Goal: Check status: Check status

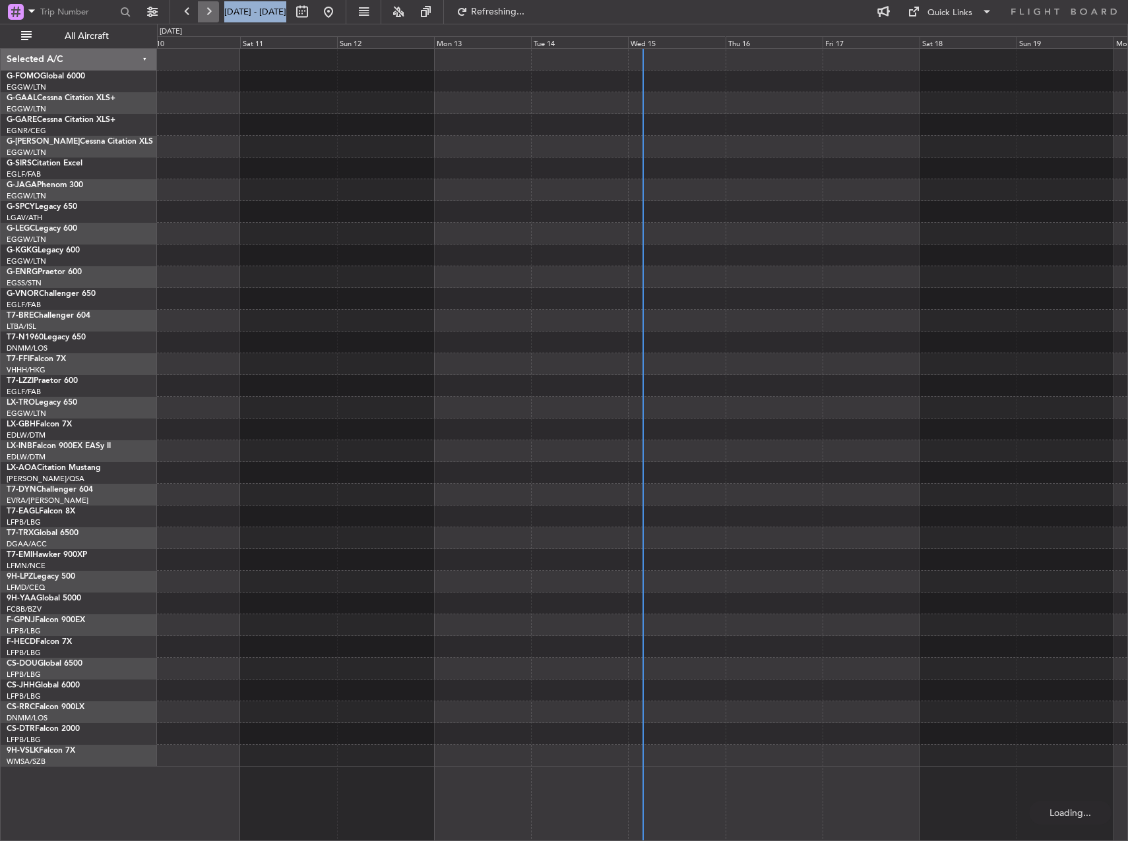
drag, startPoint x: 450, startPoint y: 7, endPoint x: 214, endPoint y: 17, distance: 236.3
click at [214, 17] on div "[DATE] - [DATE] Refreshing... Quick Links All Aircraft" at bounding box center [564, 12] width 1128 height 24
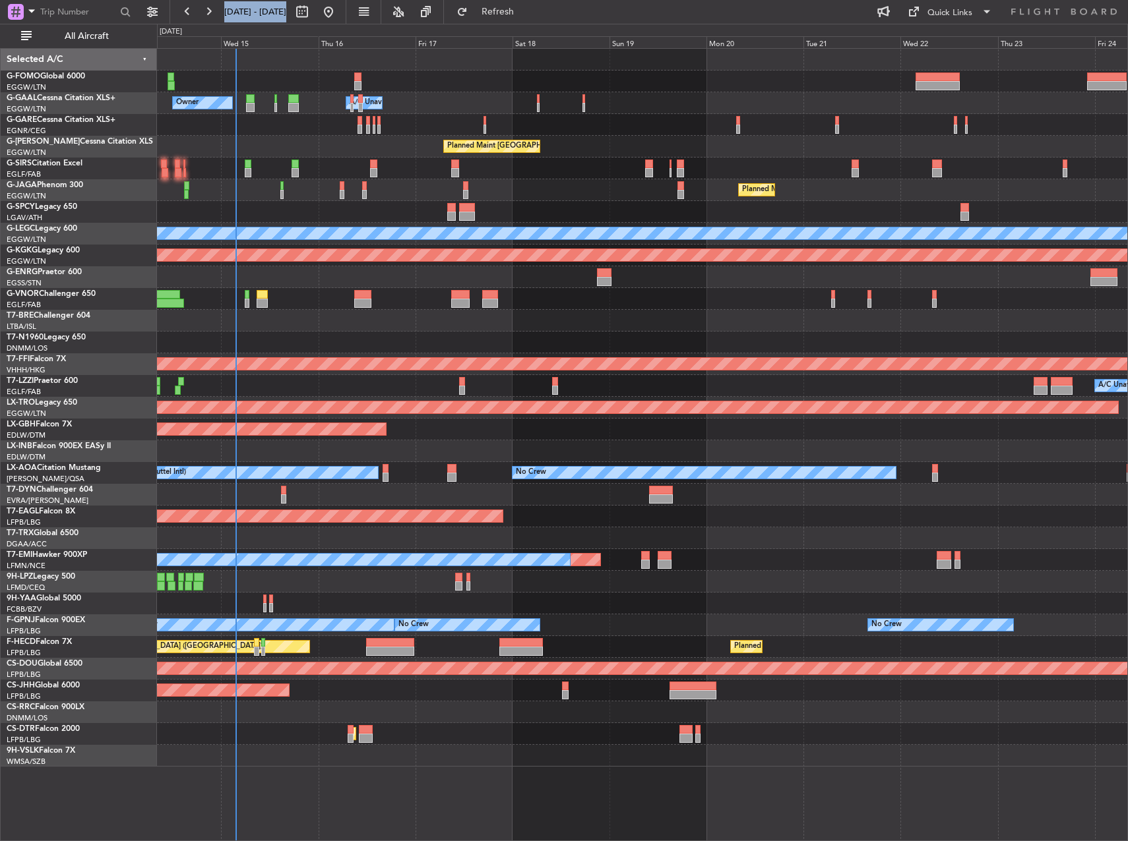
click at [255, 76] on div "Owner Owner A/C Unavailable A/C Unavailable Owner Planned Maint [GEOGRAPHIC_DAT…" at bounding box center [642, 408] width 970 height 718
click at [114, 34] on span "All Aircraft" at bounding box center [86, 36] width 105 height 9
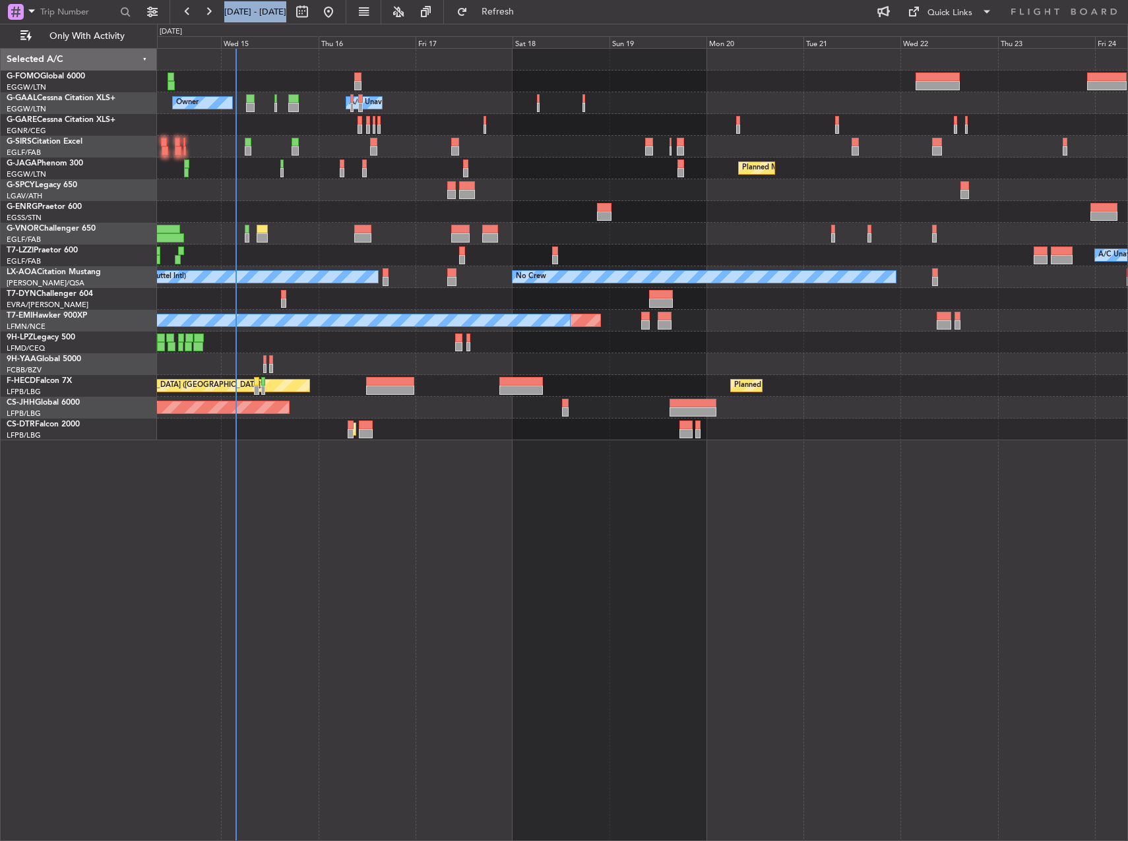
click at [396, 440] on div "Owner Owner A/C Unavailable A/C Unavailable Owner Planned Maint [GEOGRAPHIC_DAT…" at bounding box center [642, 444] width 971 height 793
click at [1029, 421] on div "Planned Maint Sofia" at bounding box center [642, 430] width 970 height 22
click at [959, 686] on div "Owner Owner A/C Unavailable A/C Unavailable Owner Planned Maint [GEOGRAPHIC_DAT…" at bounding box center [642, 444] width 971 height 793
click at [646, 560] on div "Owner Owner A/C Unavailable A/C Unavailable Owner Planned Maint [GEOGRAPHIC_DAT…" at bounding box center [642, 444] width 971 height 793
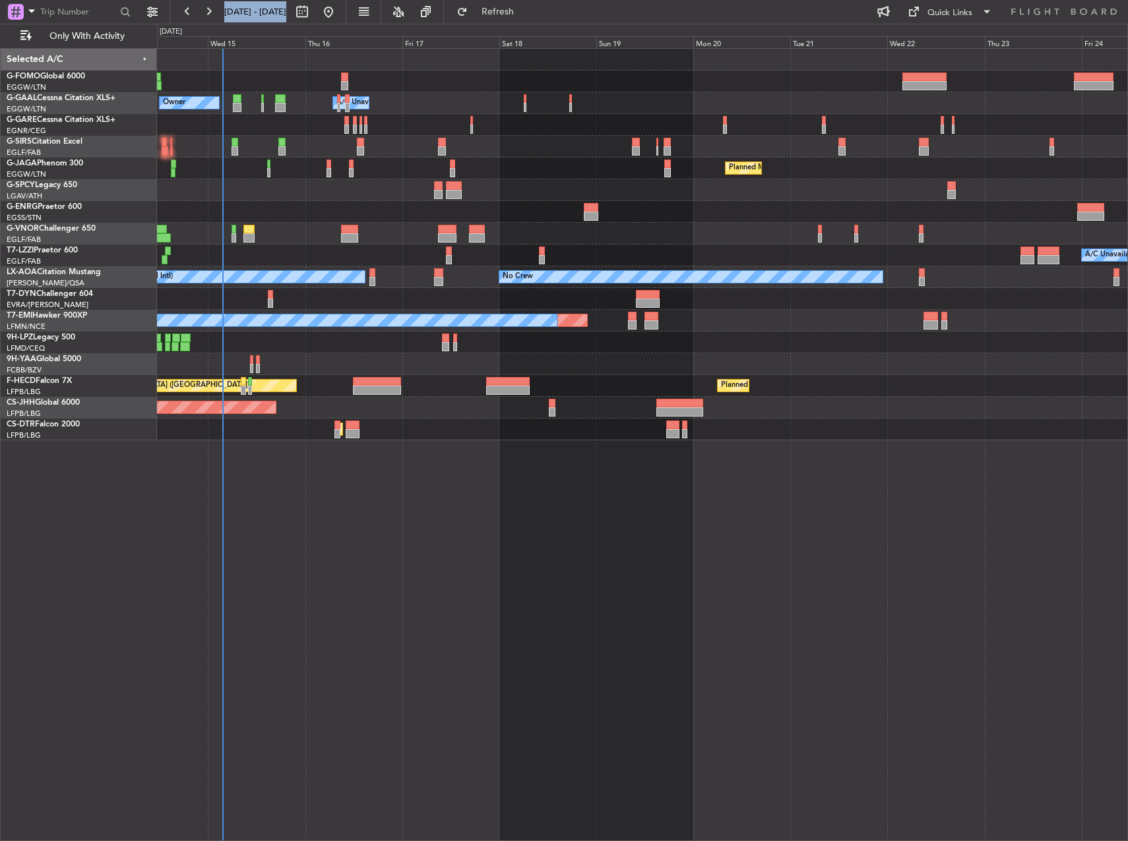
click at [633, 560] on div "Owner Owner A/C Unavailable A/C Unavailable Owner Planned Maint [GEOGRAPHIC_DAT…" at bounding box center [642, 444] width 971 height 793
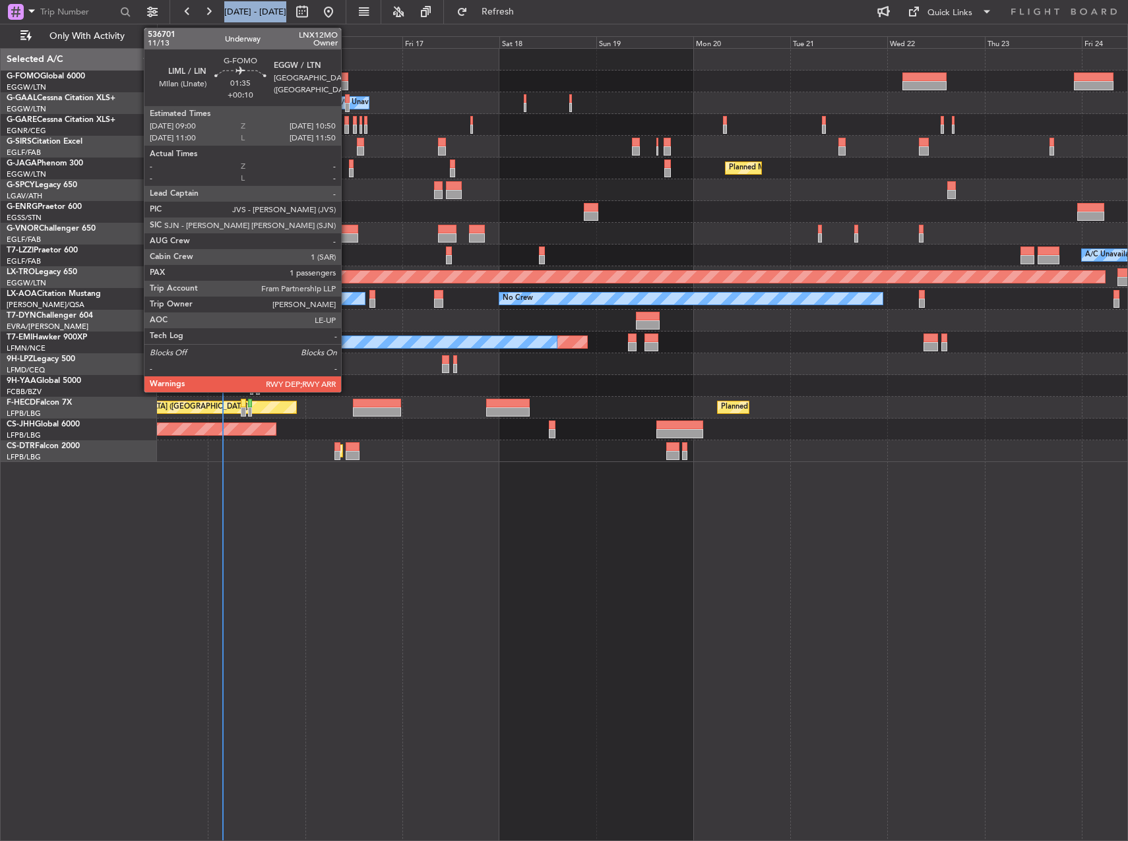
click at [347, 79] on div at bounding box center [345, 77] width 8 height 9
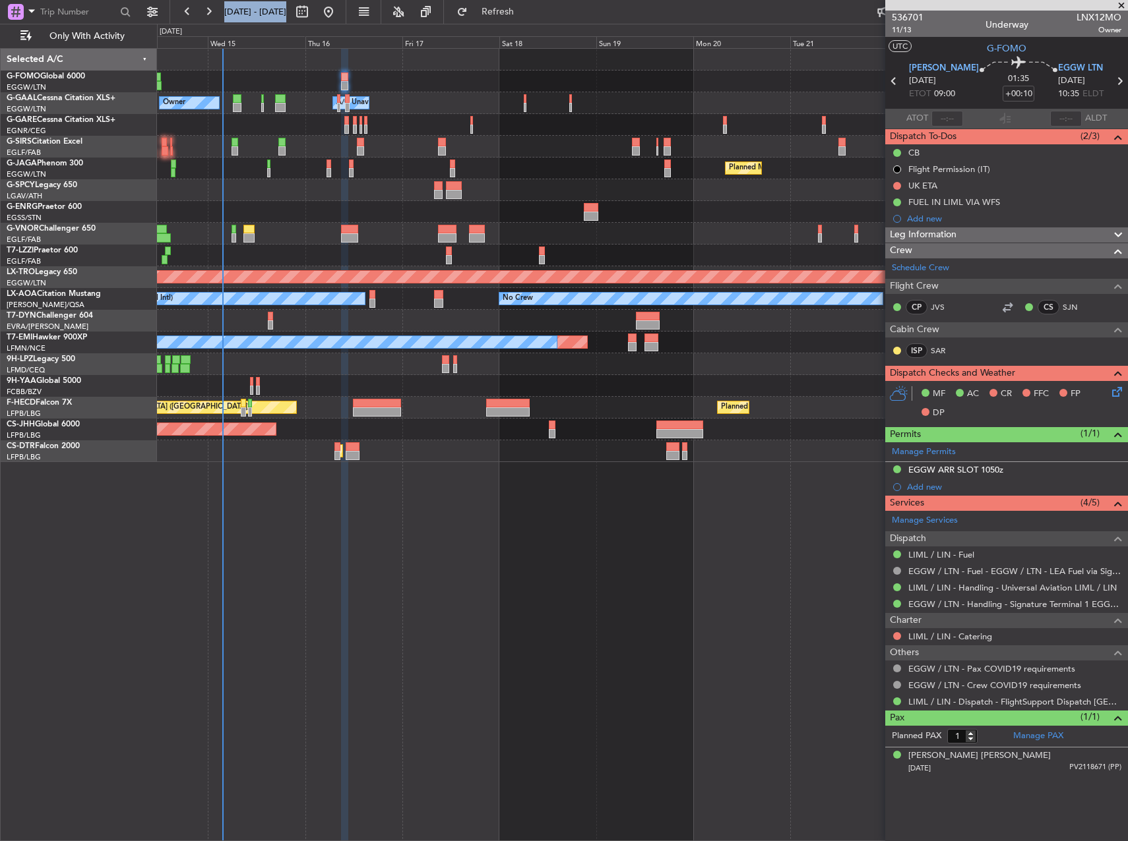
click at [564, 630] on div "Owner Owner A/C Unavailable A/C Unavailable Owner Planned Maint [GEOGRAPHIC_DAT…" at bounding box center [642, 444] width 971 height 793
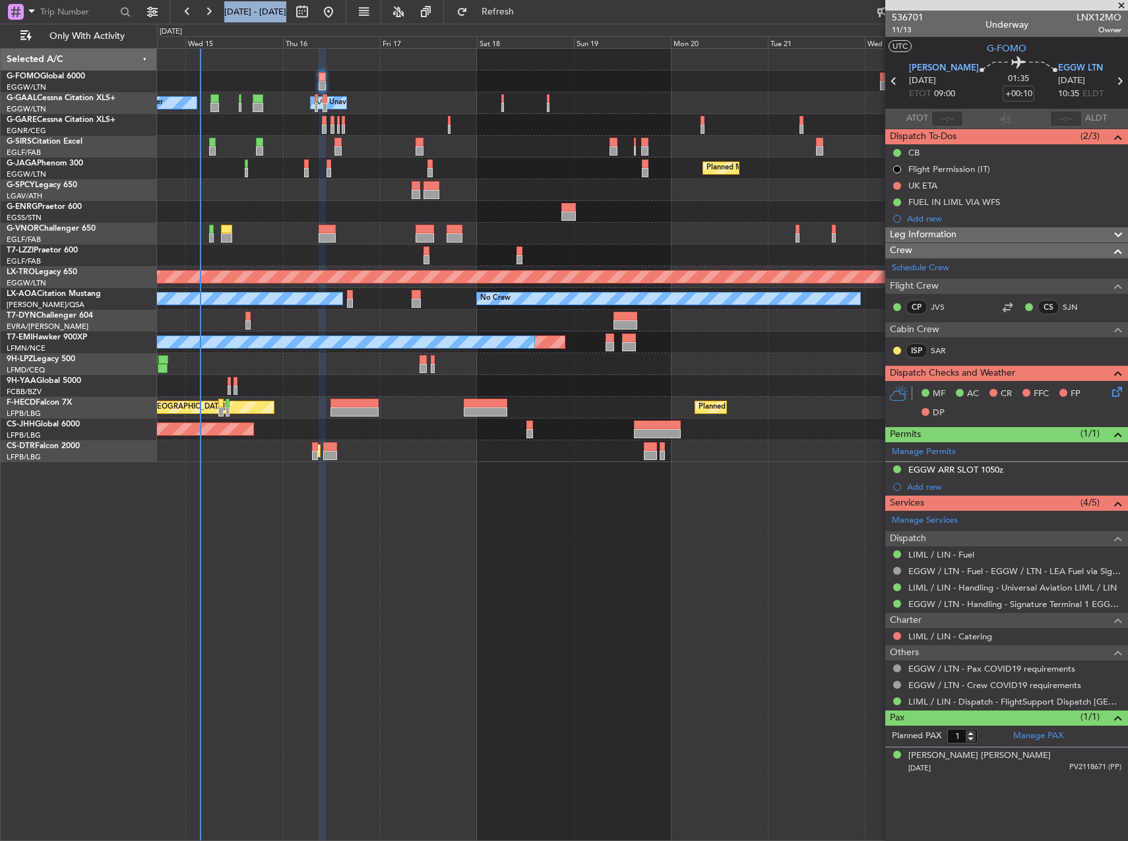
click at [598, 89] on div "Owner Owner A/C Unavailable A/C Unavailable Owner Planned Maint [GEOGRAPHIC_DAT…" at bounding box center [642, 255] width 970 height 413
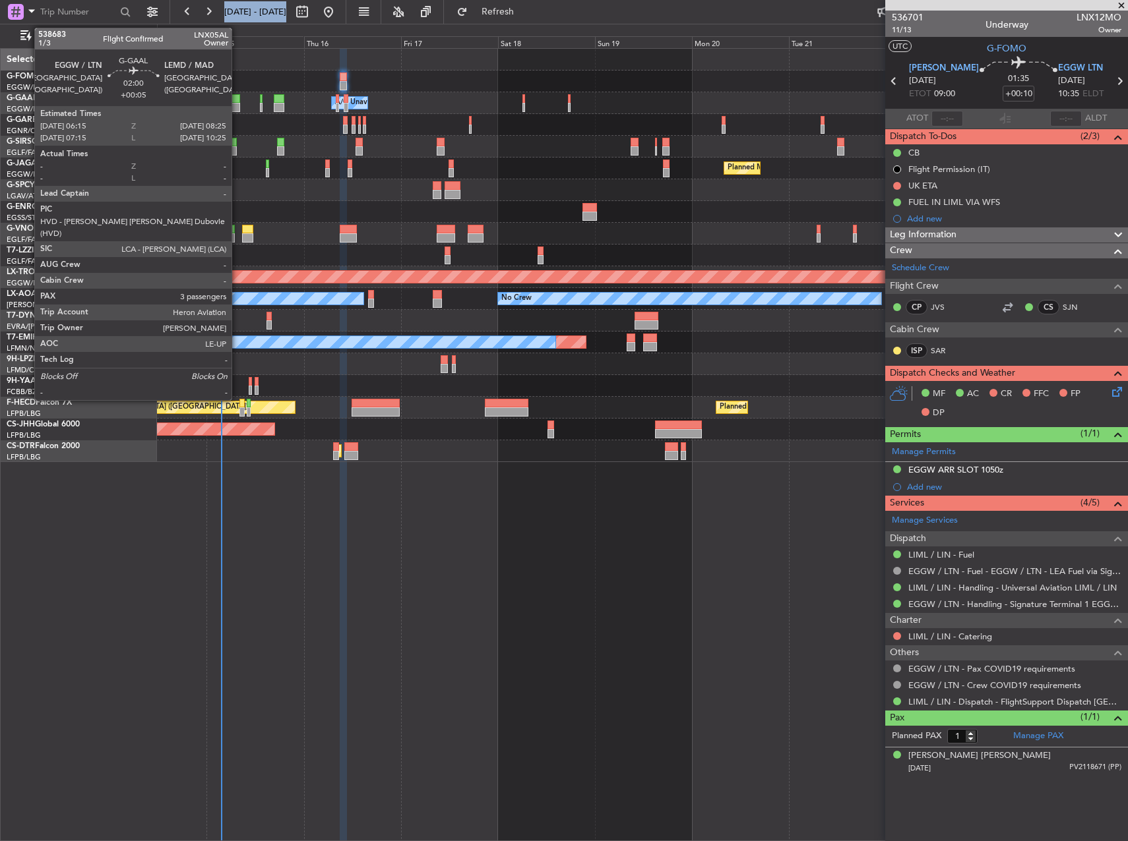
click at [237, 102] on div at bounding box center [235, 98] width 9 height 9
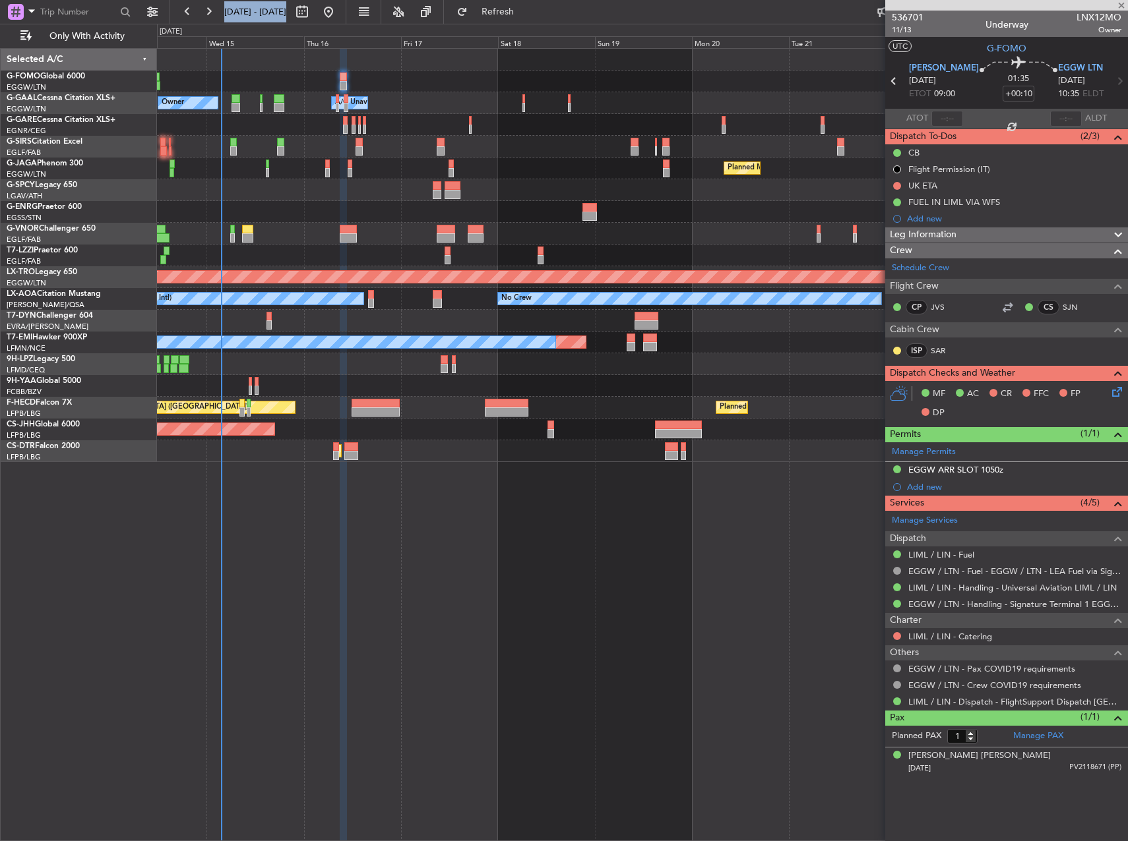
type input "+00:05"
type input "3"
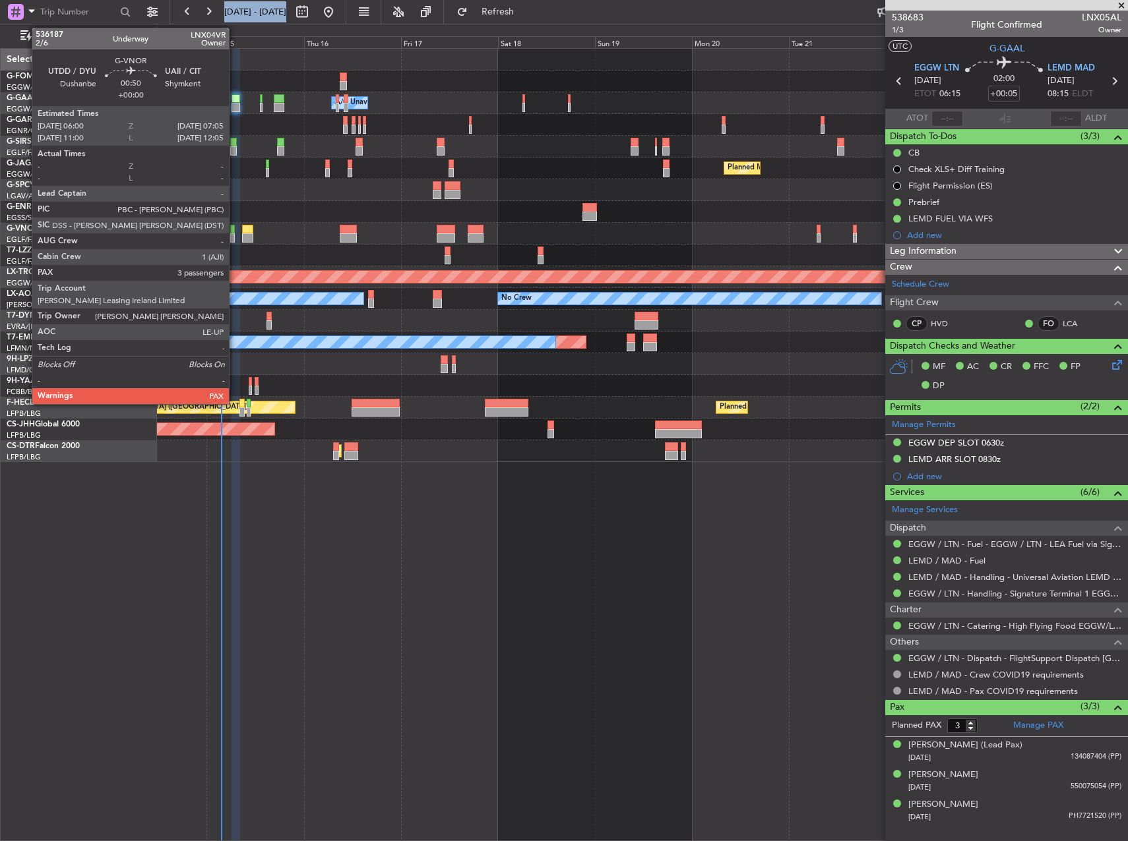
click at [235, 233] on div at bounding box center [232, 237] width 5 height 9
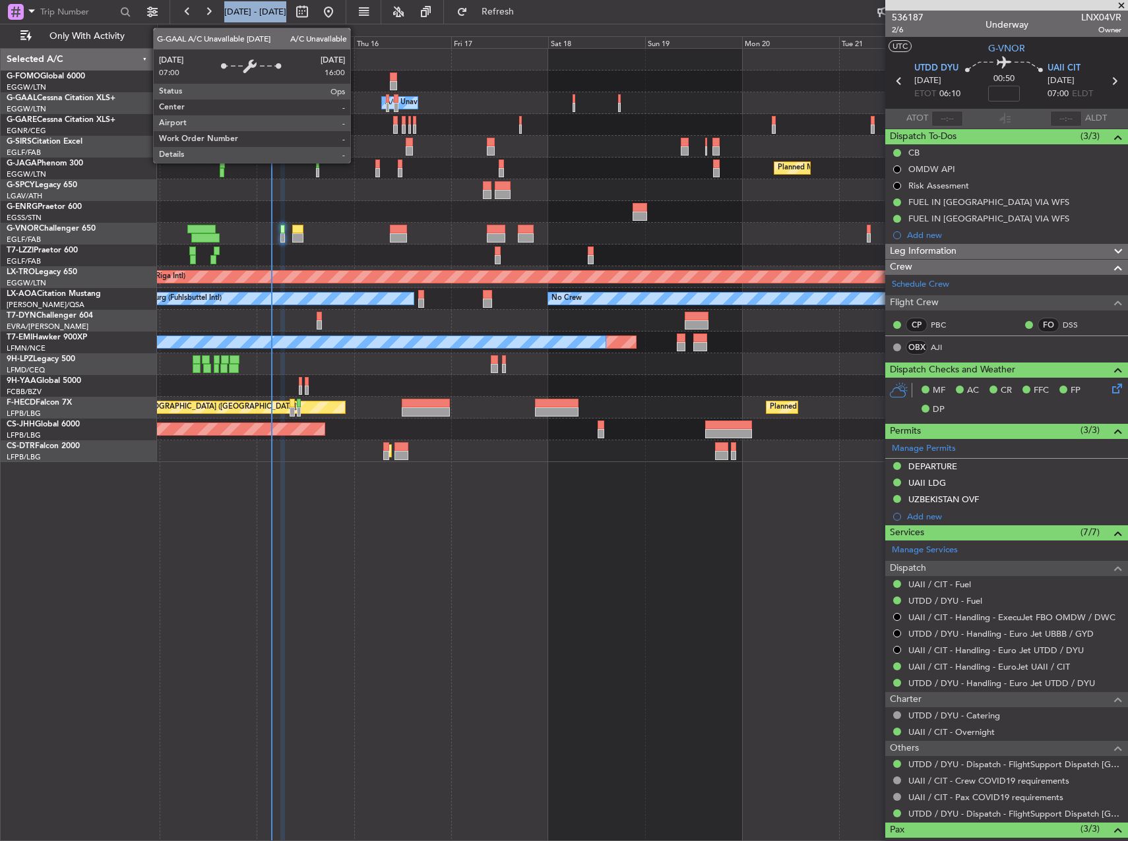
click at [406, 105] on div "A/C Unavailable" at bounding box center [412, 103] width 55 height 20
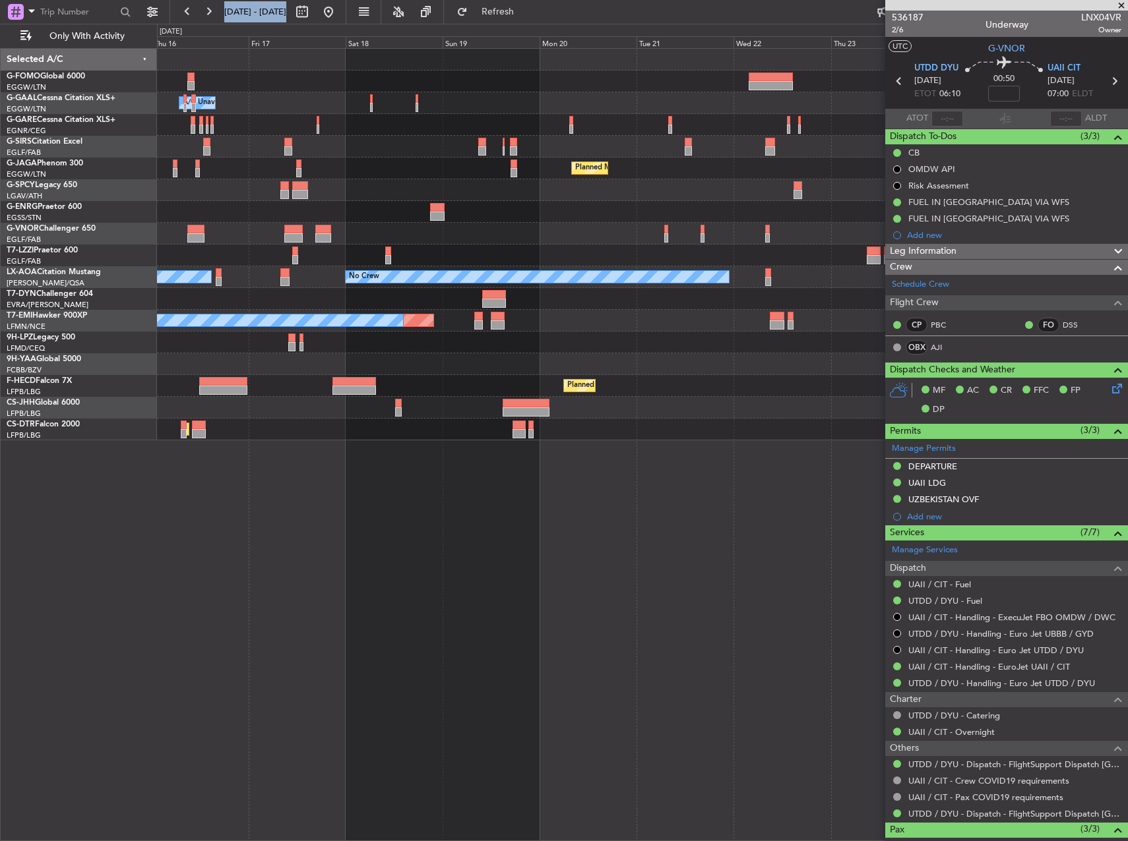
click at [334, 83] on div at bounding box center [642, 82] width 970 height 22
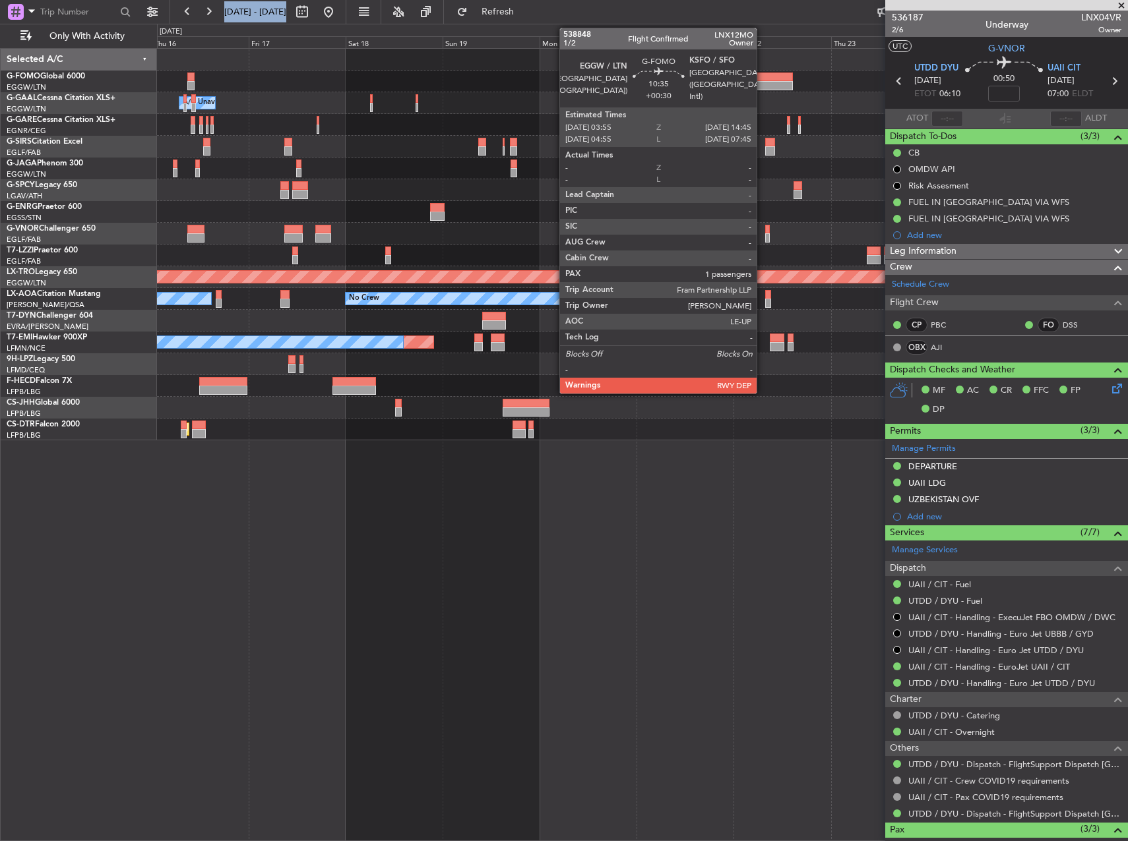
click at [762, 73] on div at bounding box center [770, 77] width 44 height 9
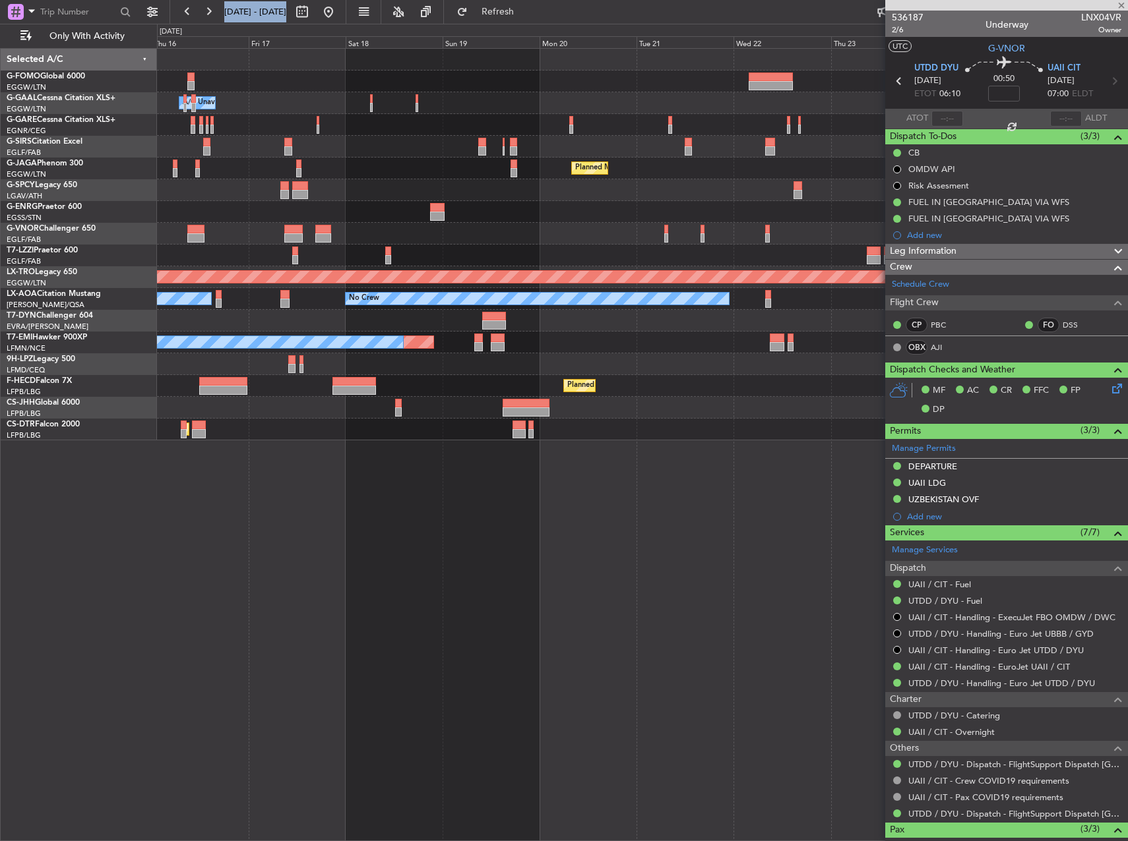
type input "+00:30"
type input "1"
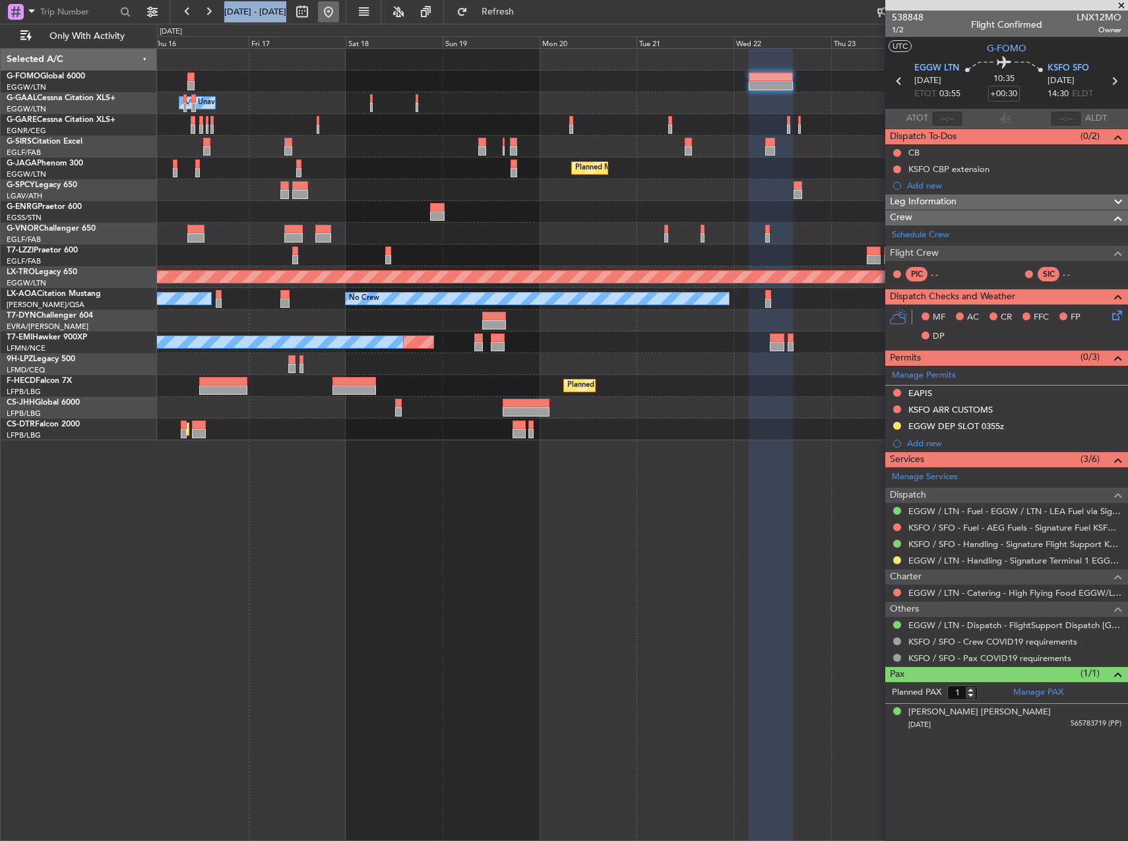
click at [339, 13] on button at bounding box center [328, 11] width 21 height 21
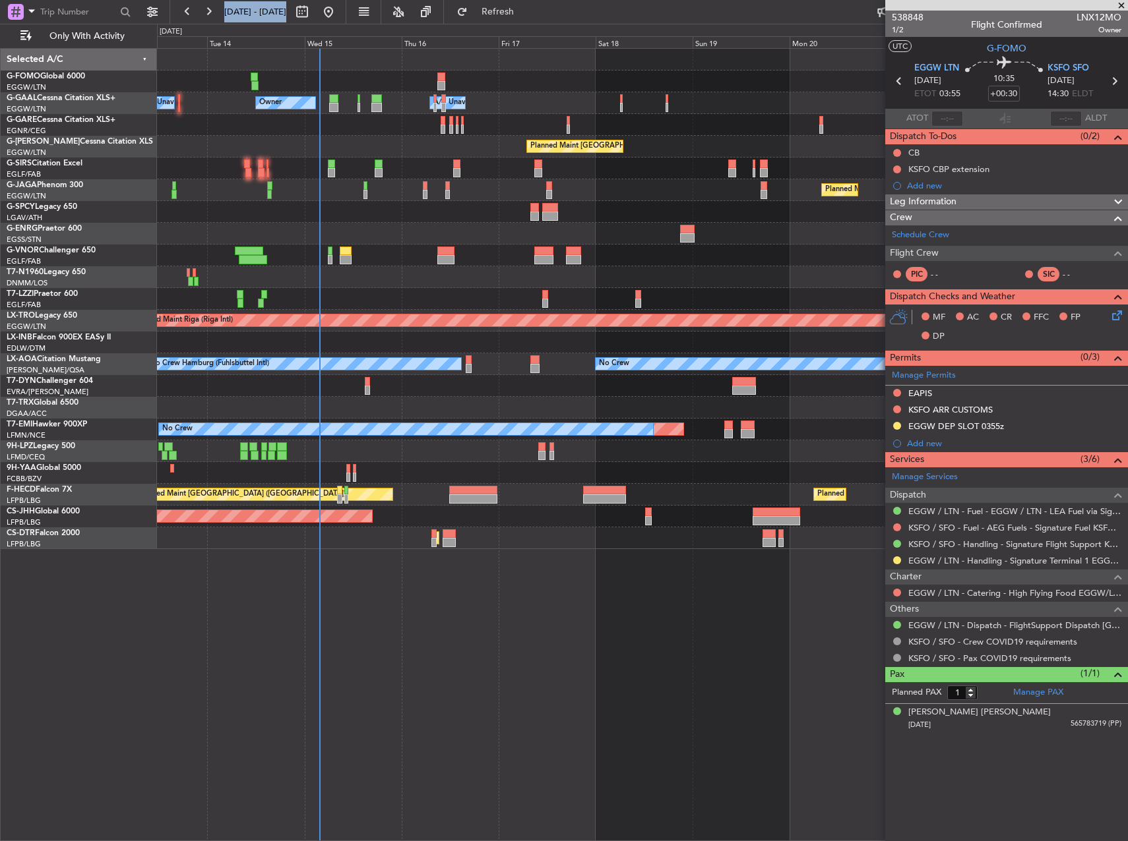
click at [177, 146] on div "Owner A/C Unavailable Owner A/C Unavailable Owner Planned Maint [GEOGRAPHIC_DAT…" at bounding box center [642, 299] width 970 height 500
